Goal: Task Accomplishment & Management: Manage account settings

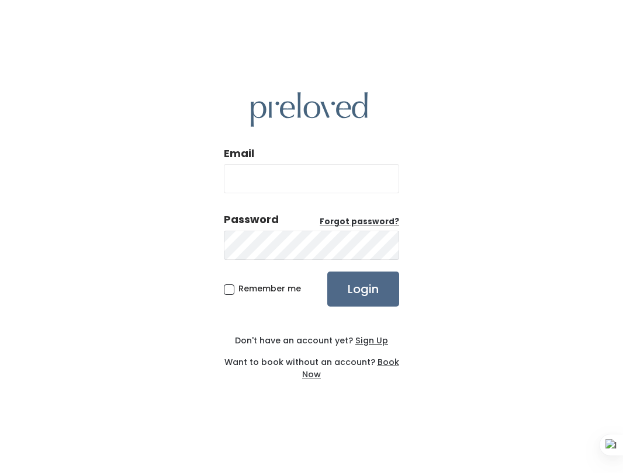
click at [317, 175] on input "Email" at bounding box center [311, 178] width 175 height 29
type input "mszhenuk@yahoo.com"
click at [327, 272] on input "Login" at bounding box center [363, 289] width 72 height 35
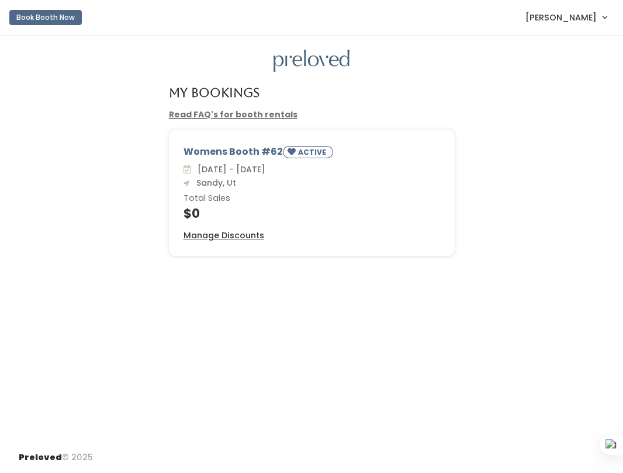
click at [252, 142] on div "Womens Booth #62 ACTIVE [DATE] - [DATE] Sandy, Ut Total Sales $0 Manage Discoun…" at bounding box center [311, 193] width 285 height 125
click at [250, 151] on div "Womens Booth #62 ACTIVE" at bounding box center [311, 154] width 256 height 18
click at [322, 151] on small "ACTIVE" at bounding box center [313, 152] width 30 height 10
click at [203, 235] on u "Manage Discounts" at bounding box center [223, 236] width 81 height 12
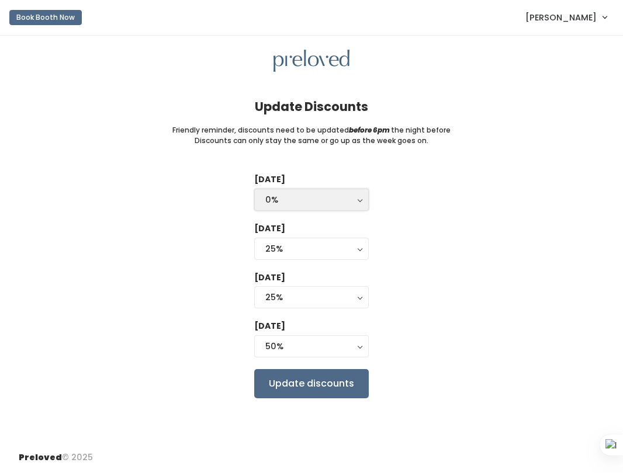
click at [352, 200] on div "0%" at bounding box center [311, 199] width 92 height 13
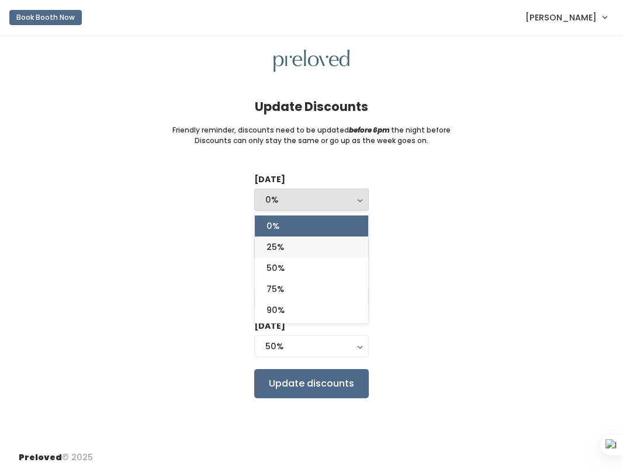
click at [340, 245] on link "25%" at bounding box center [311, 247] width 113 height 21
select select "25%"
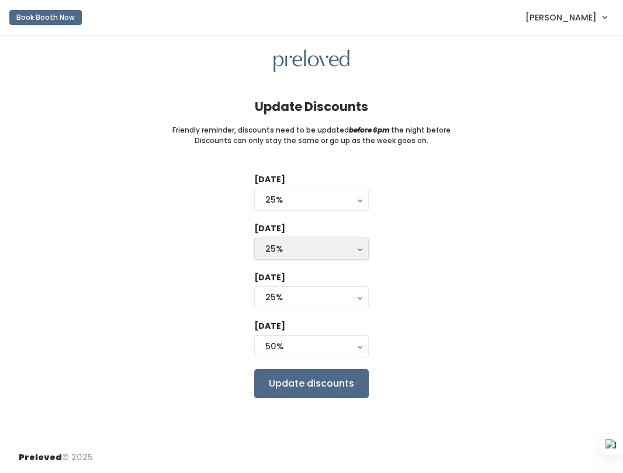
click at [363, 248] on button "25%" at bounding box center [311, 249] width 115 height 22
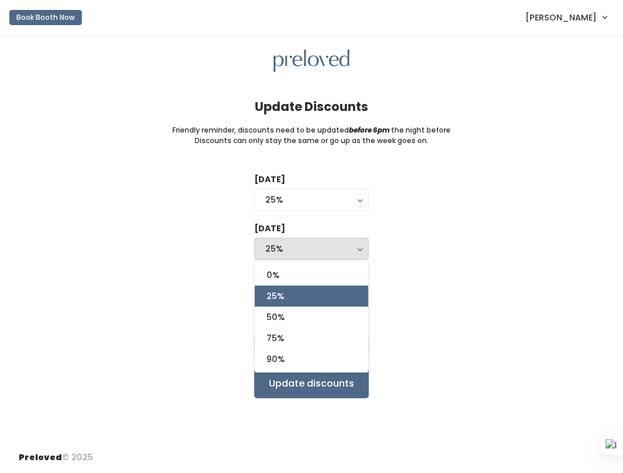
click at [487, 237] on div "Tuesday 0% 25% 50% 75% 90% 25% 0% 25% 50% 75% 90% Wednesday 0% 25% 50% 75% 90% …" at bounding box center [311, 286] width 585 height 224
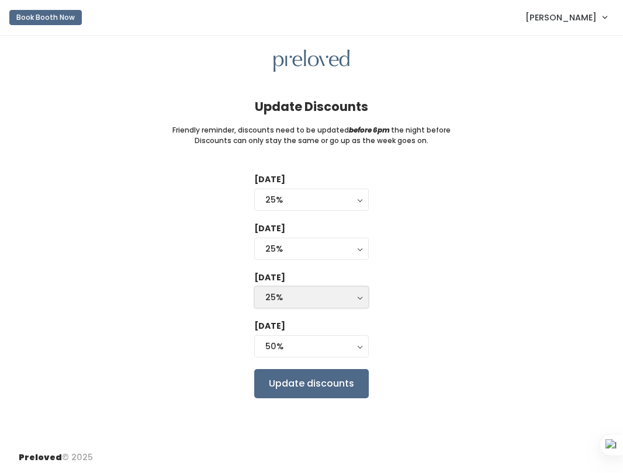
click at [356, 300] on div "25%" at bounding box center [311, 297] width 92 height 13
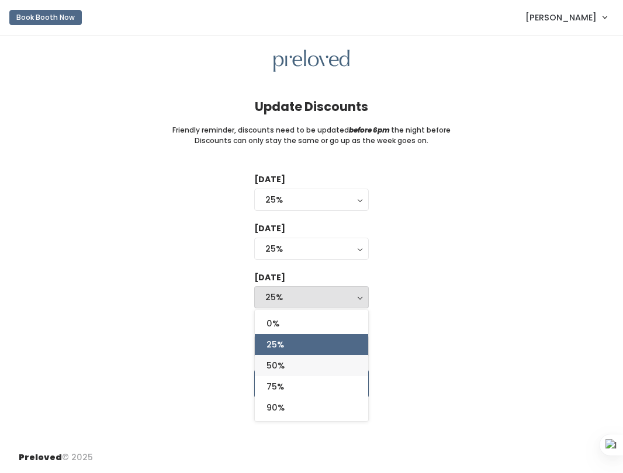
click at [333, 367] on link "50%" at bounding box center [311, 365] width 113 height 21
select select "50%"
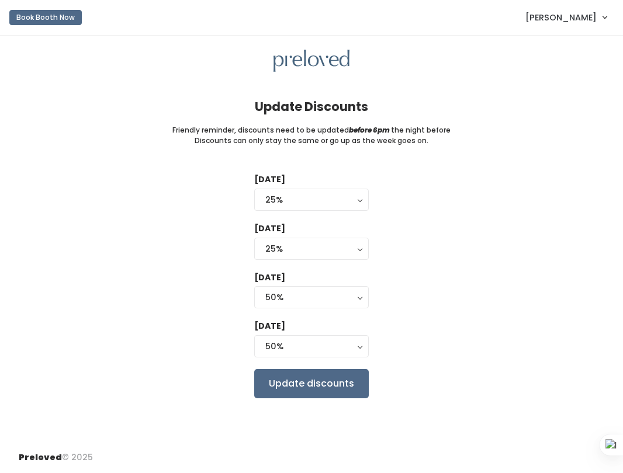
click at [514, 314] on div "Tuesday 0% 25% 50% 75% 90% 25% 0% 25% 50% 75% 90% Wednesday 0% 25% 50% 75% 90% …" at bounding box center [311, 286] width 585 height 224
click at [351, 387] on input "Update discounts" at bounding box center [311, 383] width 115 height 29
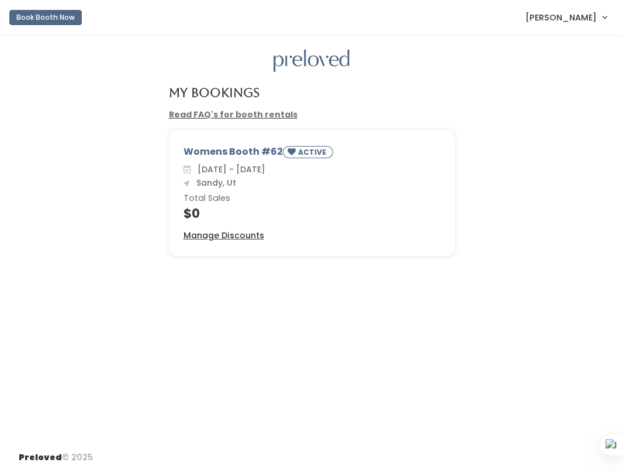
click at [591, 16] on span "Michelle Snyder" at bounding box center [560, 17] width 71 height 13
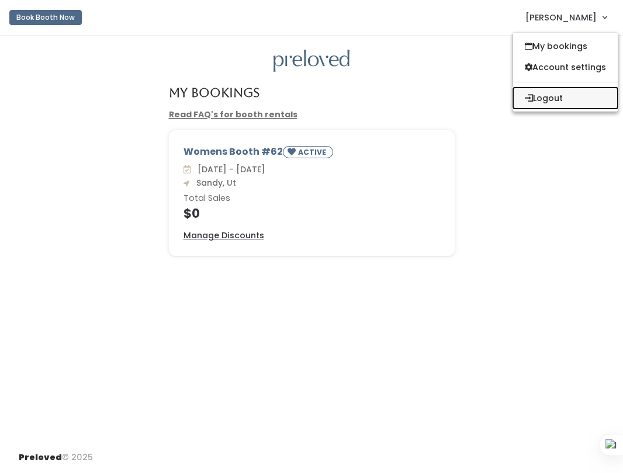
click at [550, 106] on button "Logout" at bounding box center [565, 98] width 105 height 21
